Goal: Information Seeking & Learning: Find specific fact

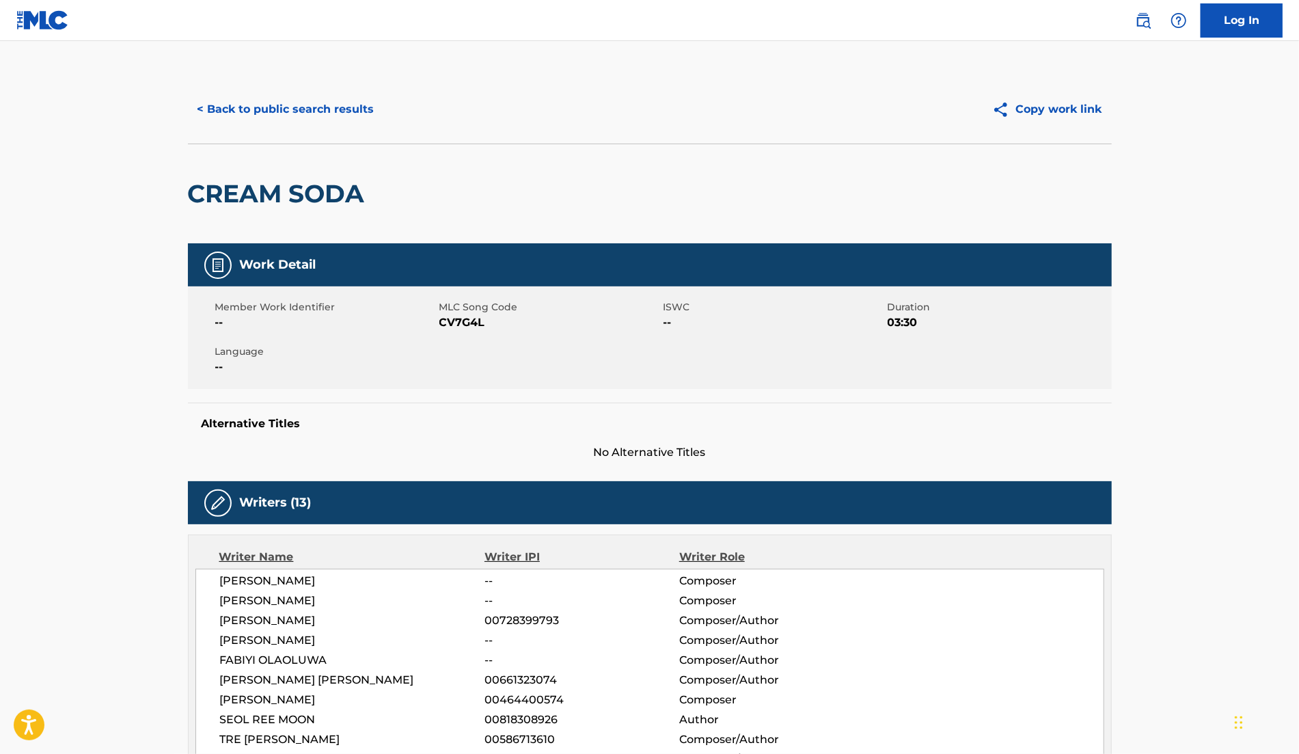
click at [328, 128] on div "< Back to public search results Copy work link" at bounding box center [650, 109] width 924 height 68
click at [328, 113] on button "< Back to public search results" at bounding box center [286, 109] width 196 height 34
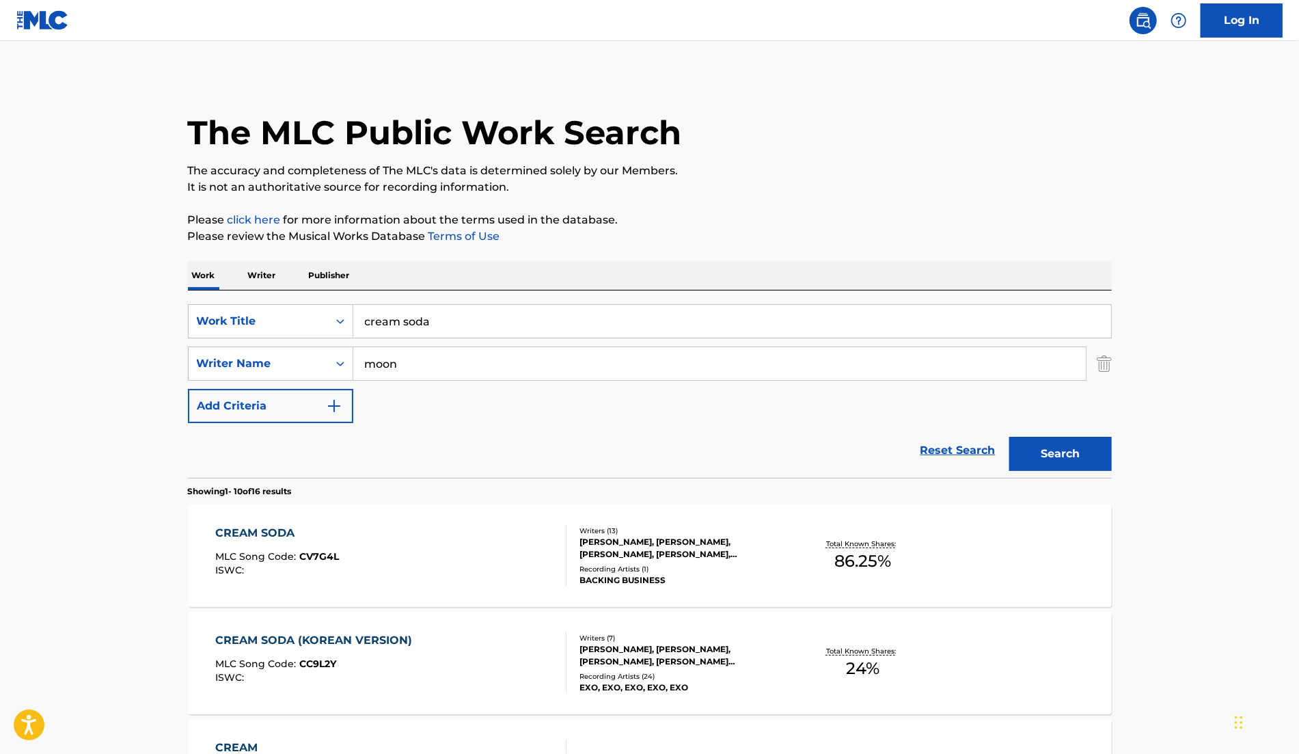
scroll to position [55, 0]
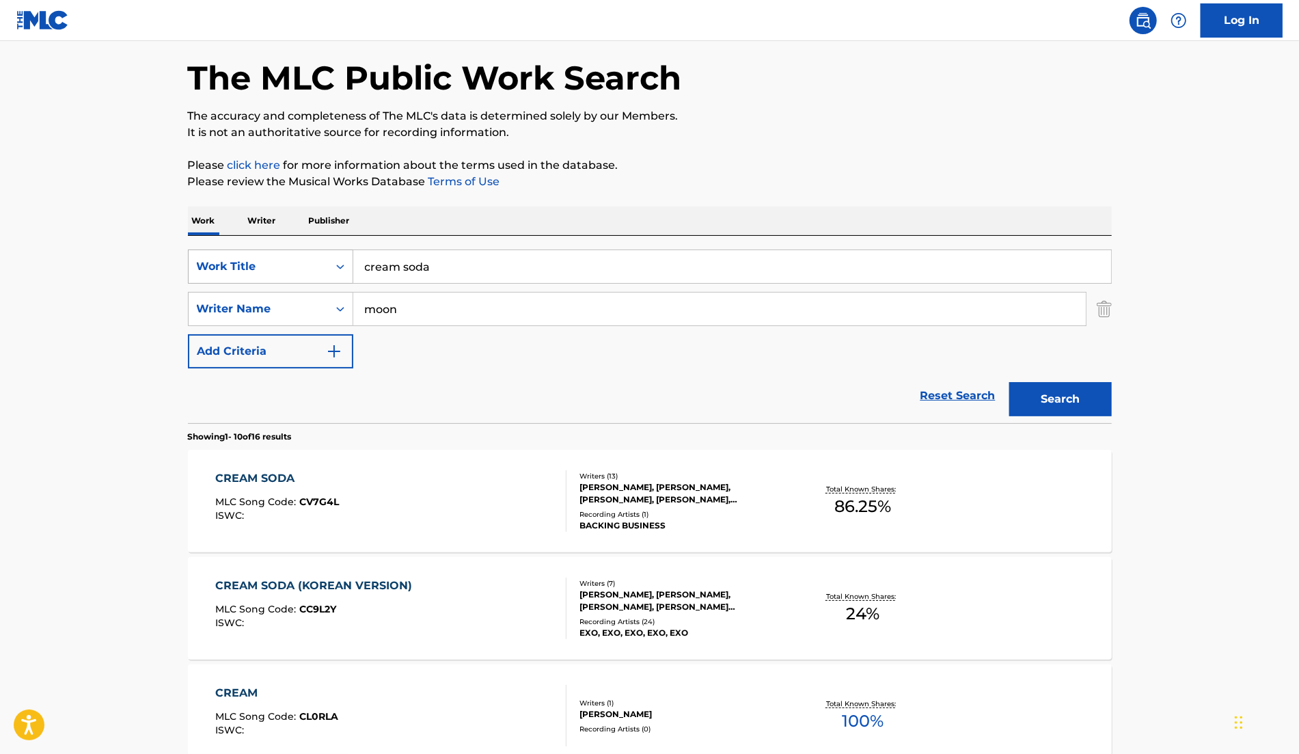
drag, startPoint x: 445, startPoint y: 260, endPoint x: 250, endPoint y: 260, distance: 194.7
click at [253, 260] on div "SearchWithCriteriafcba6ee8-1e90-4f0d-ae3f-d69fb6cee9f8 Work Title cream soda" at bounding box center [650, 266] width 924 height 34
type input "louder"
drag, startPoint x: 402, startPoint y: 307, endPoint x: 240, endPoint y: 292, distance: 163.3
click at [247, 294] on div "SearchWithCriteria3f4295bd-b45e-40c9-bed5-965cfd759084 Writer Name moon" at bounding box center [650, 309] width 924 height 34
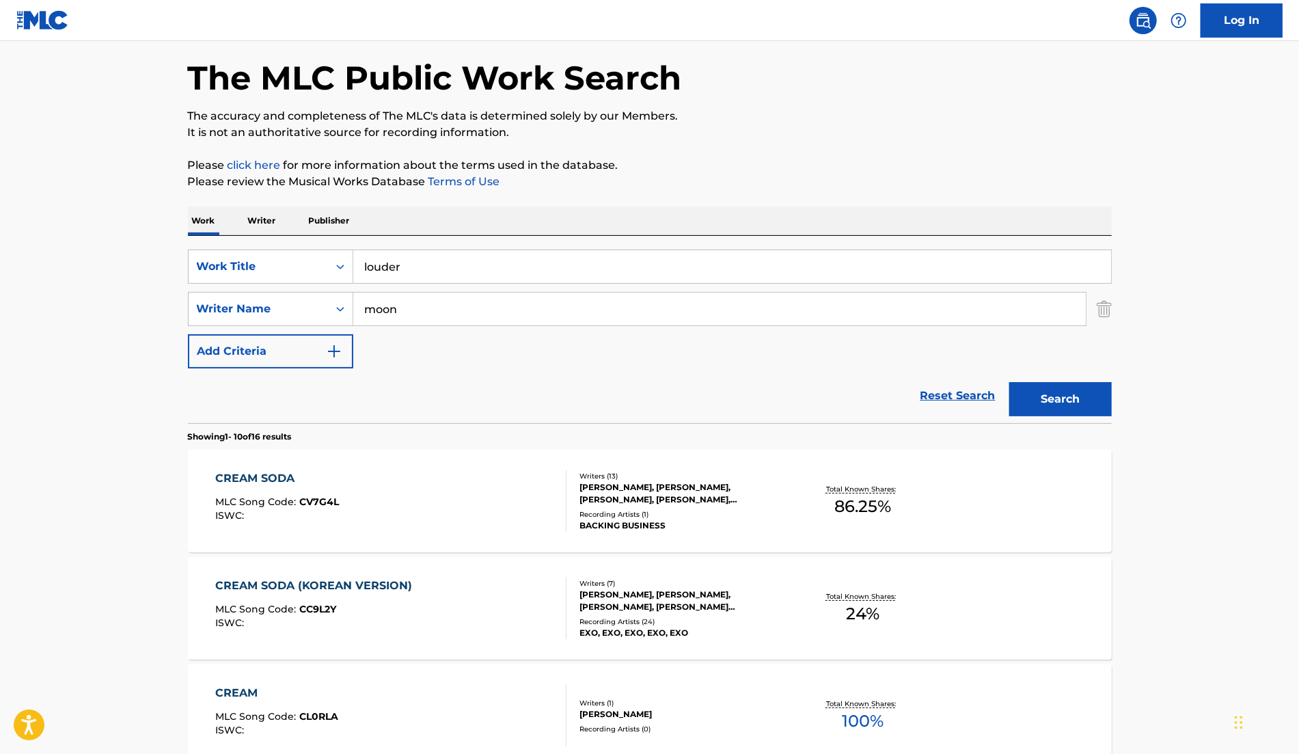
paste input "Kairos"
type input "Kairos"
click at [1036, 392] on button "Search" at bounding box center [1060, 399] width 102 height 34
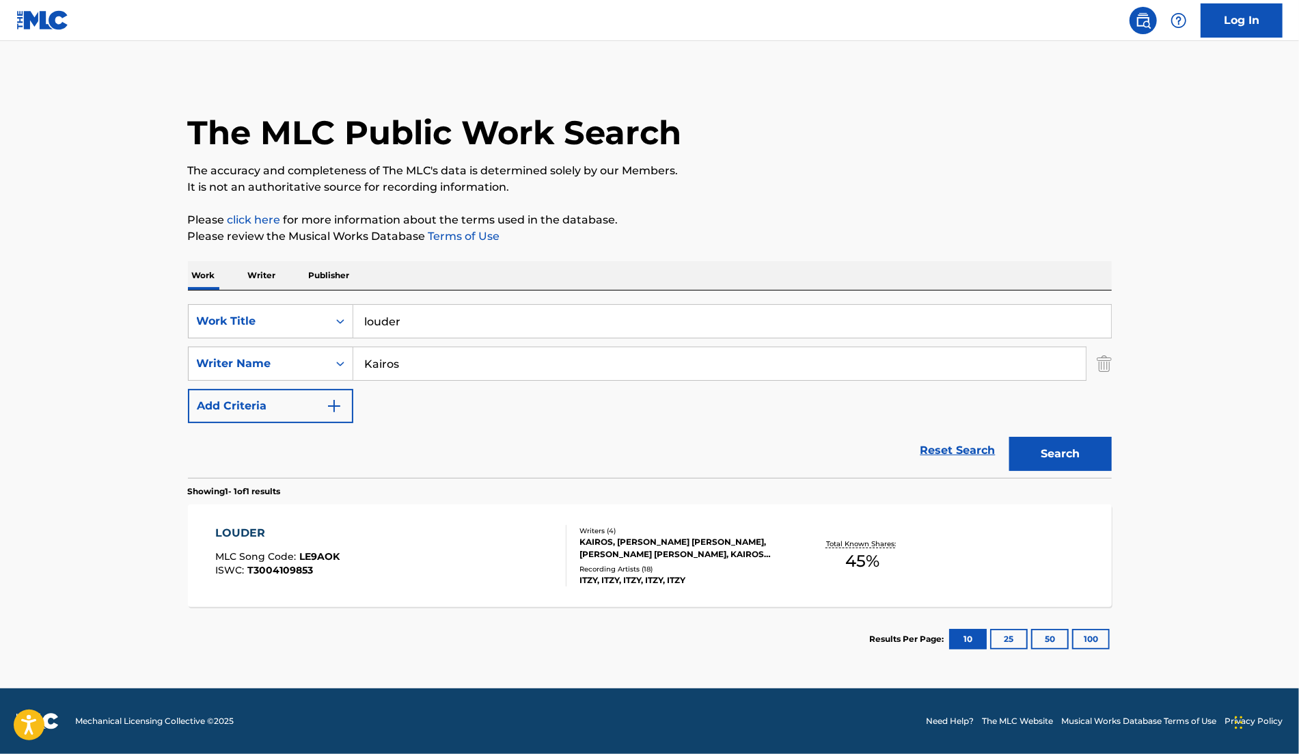
click at [734, 541] on div "KAIROS, [PERSON_NAME] [PERSON_NAME], [PERSON_NAME] [PERSON_NAME], KAIROS KAIROS" at bounding box center [682, 548] width 206 height 25
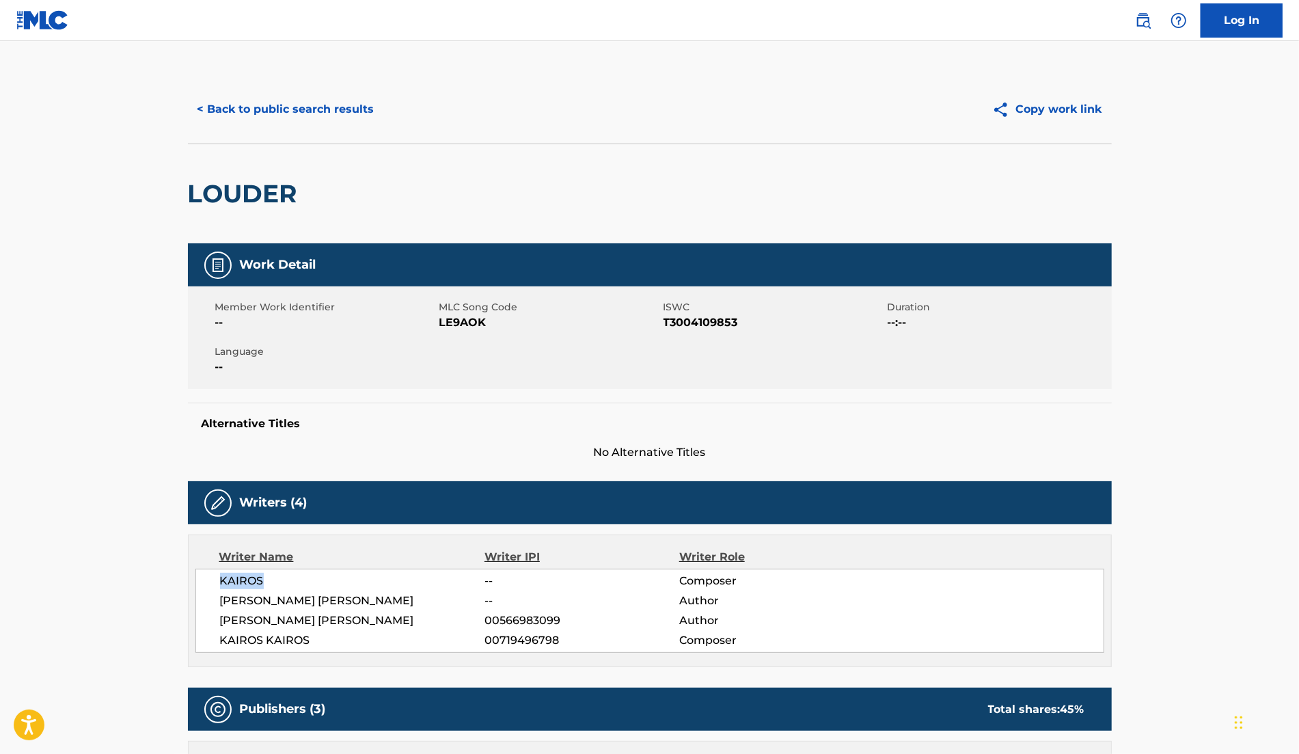
drag, startPoint x: 221, startPoint y: 576, endPoint x: 291, endPoint y: 576, distance: 69.7
click at [291, 576] on span "KAIROS" at bounding box center [352, 581] width 265 height 16
copy span "KAIROS"
drag, startPoint x: 440, startPoint y: 325, endPoint x: 485, endPoint y: 323, distance: 45.1
click at [485, 323] on span "LE9AOK" at bounding box center [549, 322] width 221 height 16
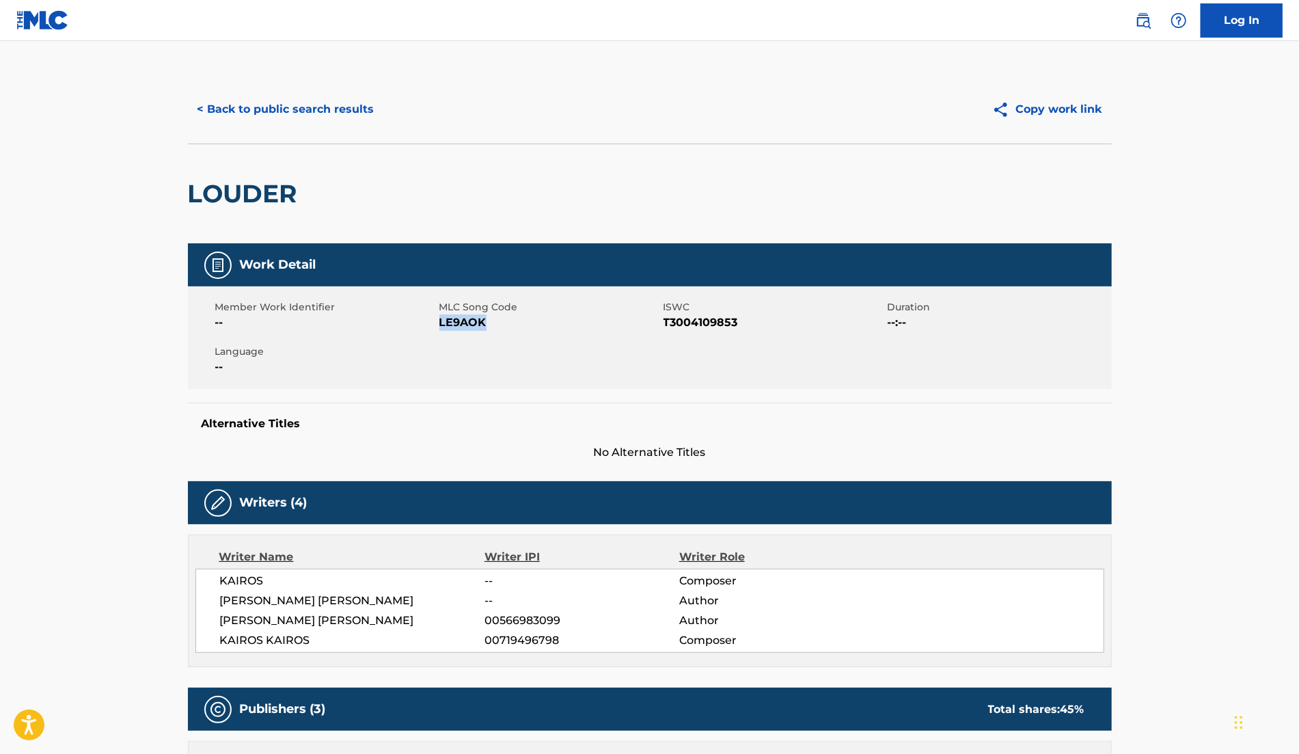
copy span "LE9AOK"
click at [246, 109] on button "< Back to public search results" at bounding box center [286, 109] width 196 height 34
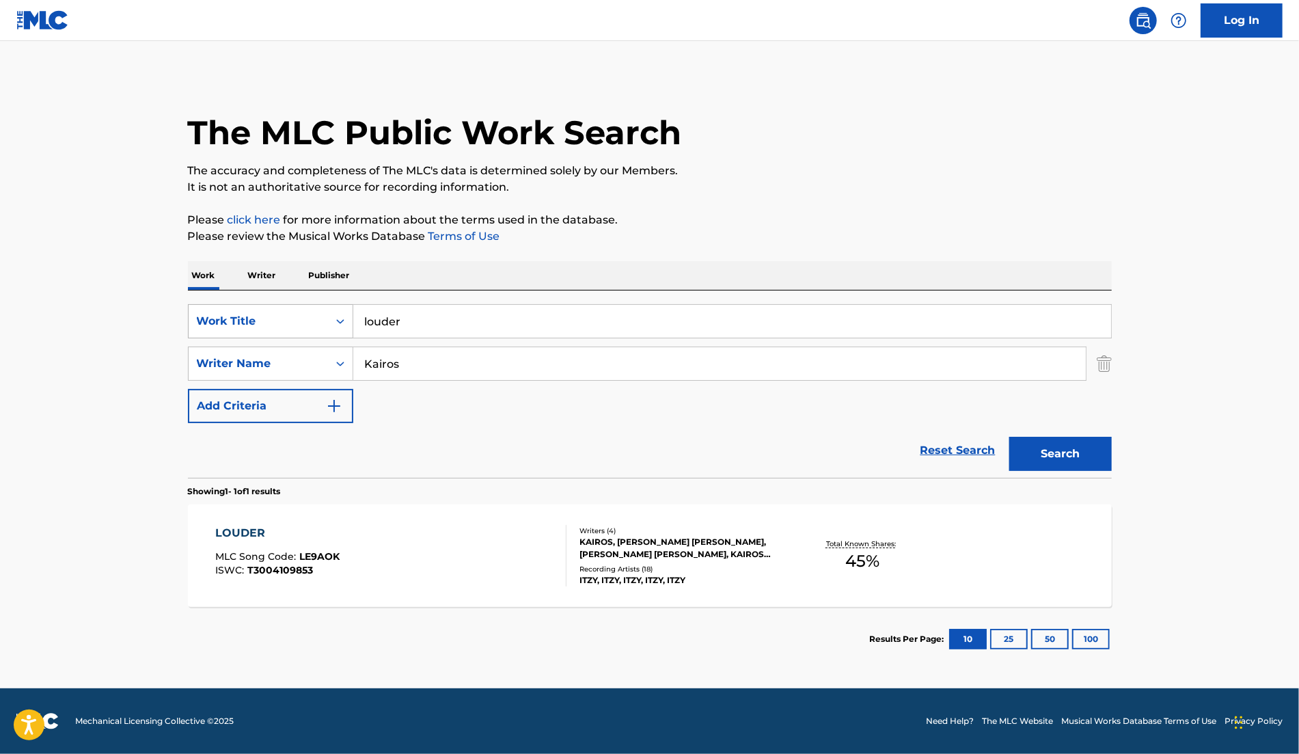
drag, startPoint x: 509, startPoint y: 318, endPoint x: 316, endPoint y: 317, distance: 192.7
click at [316, 317] on div "SearchWithCriteriafcba6ee8-1e90-4f0d-ae3f-d69fb6cee9f8 Work Title louder" at bounding box center [650, 321] width 924 height 34
type input "girls will be girls"
drag, startPoint x: 390, startPoint y: 363, endPoint x: 311, endPoint y: 357, distance: 79.4
click at [311, 357] on div "SearchWithCriteria3f4295bd-b45e-40c9-bed5-965cfd759084 Writer Name [PERSON_NAME]" at bounding box center [650, 363] width 924 height 34
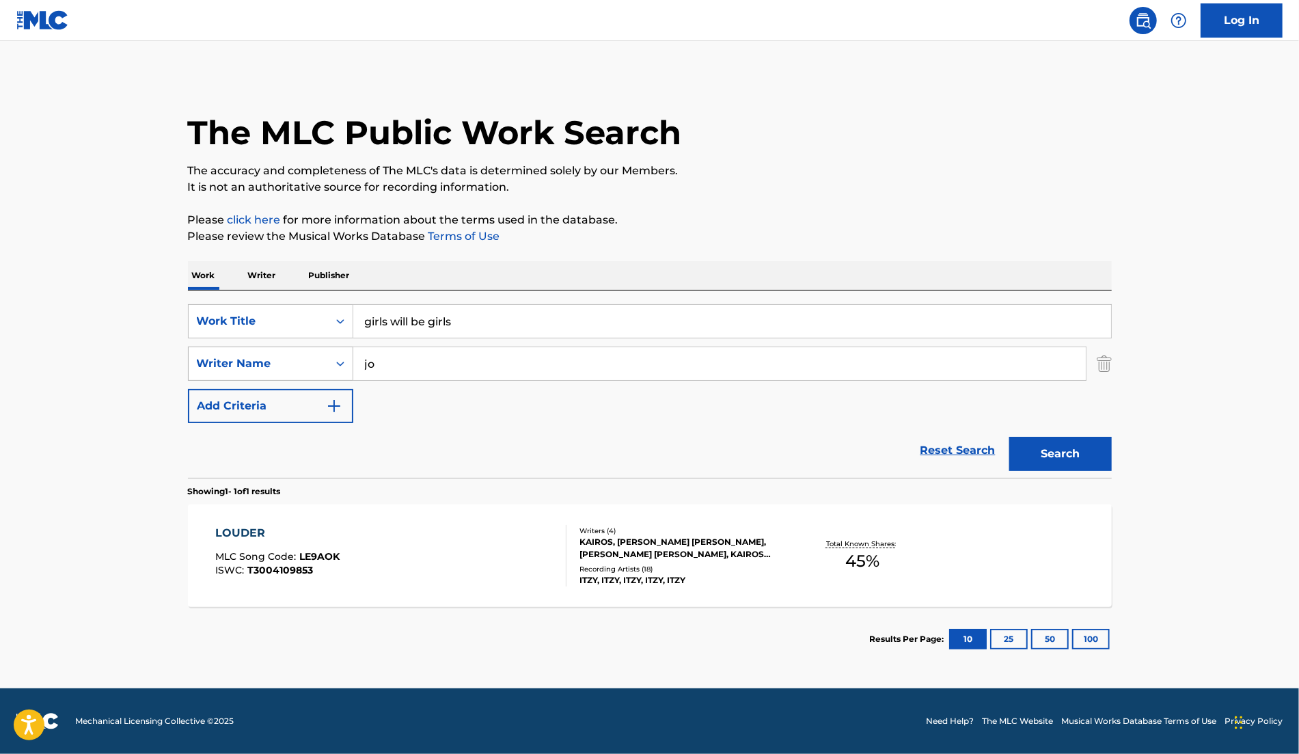
type input "jo"
click at [1009, 437] on button "Search" at bounding box center [1060, 454] width 102 height 34
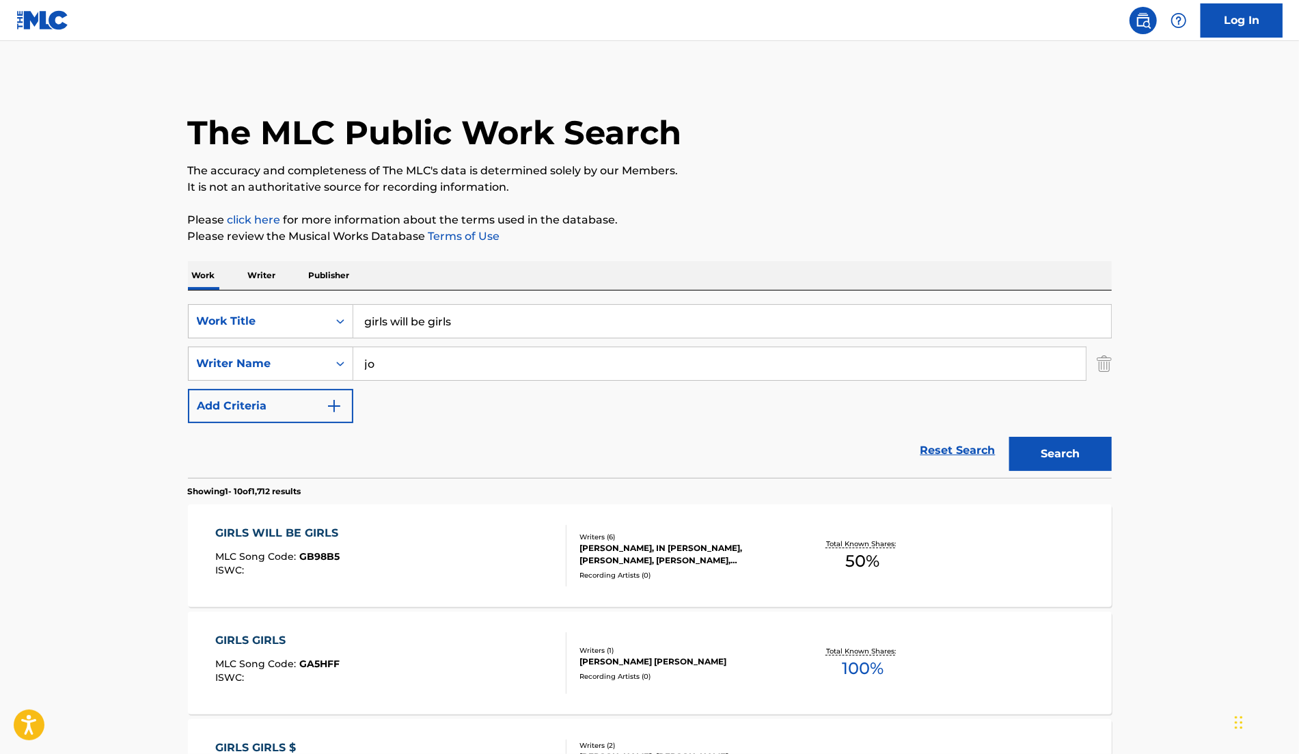
click at [728, 535] on div "Writers ( 6 )" at bounding box center [682, 537] width 206 height 10
